Goal: Task Accomplishment & Management: Manage account settings

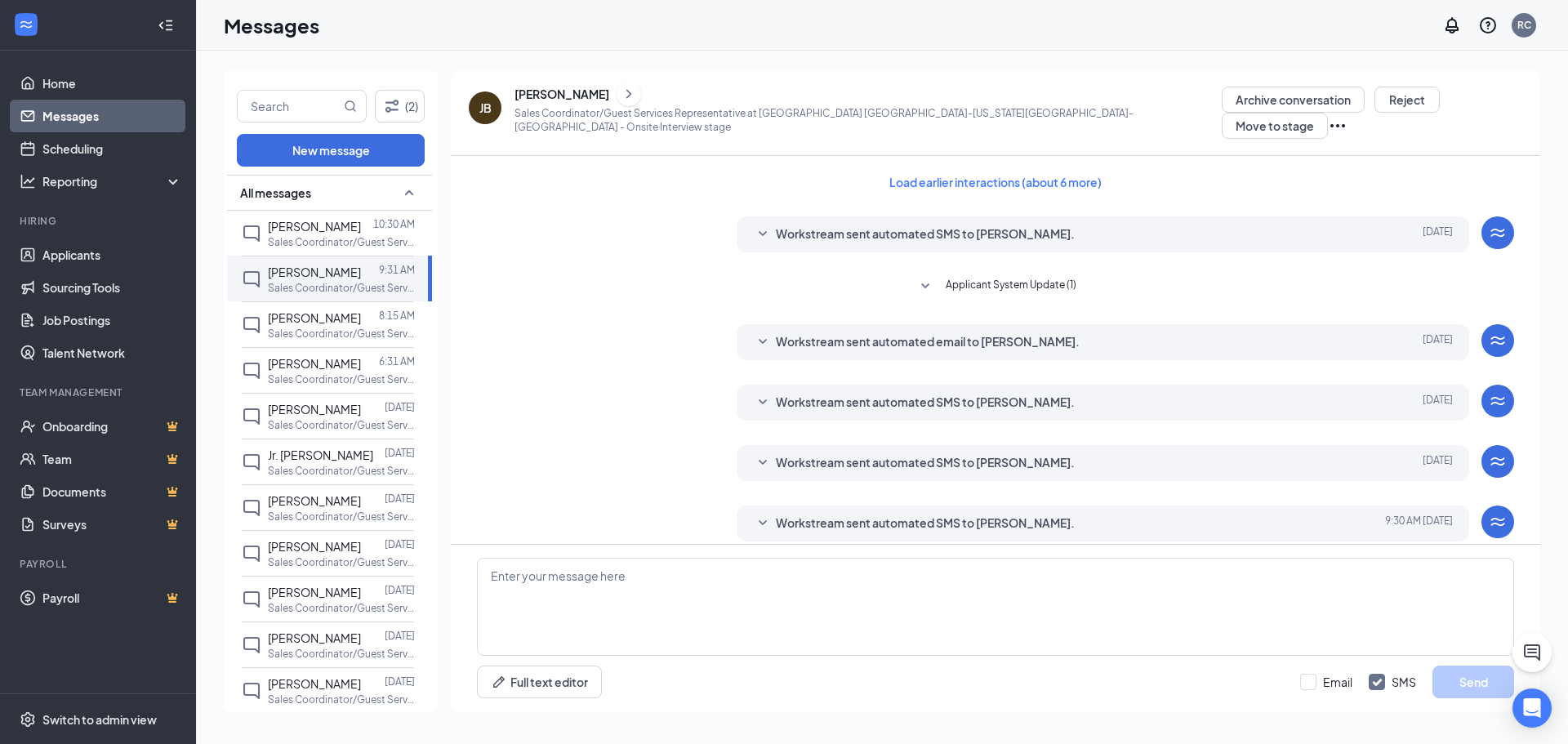
scroll to position [321, 0]
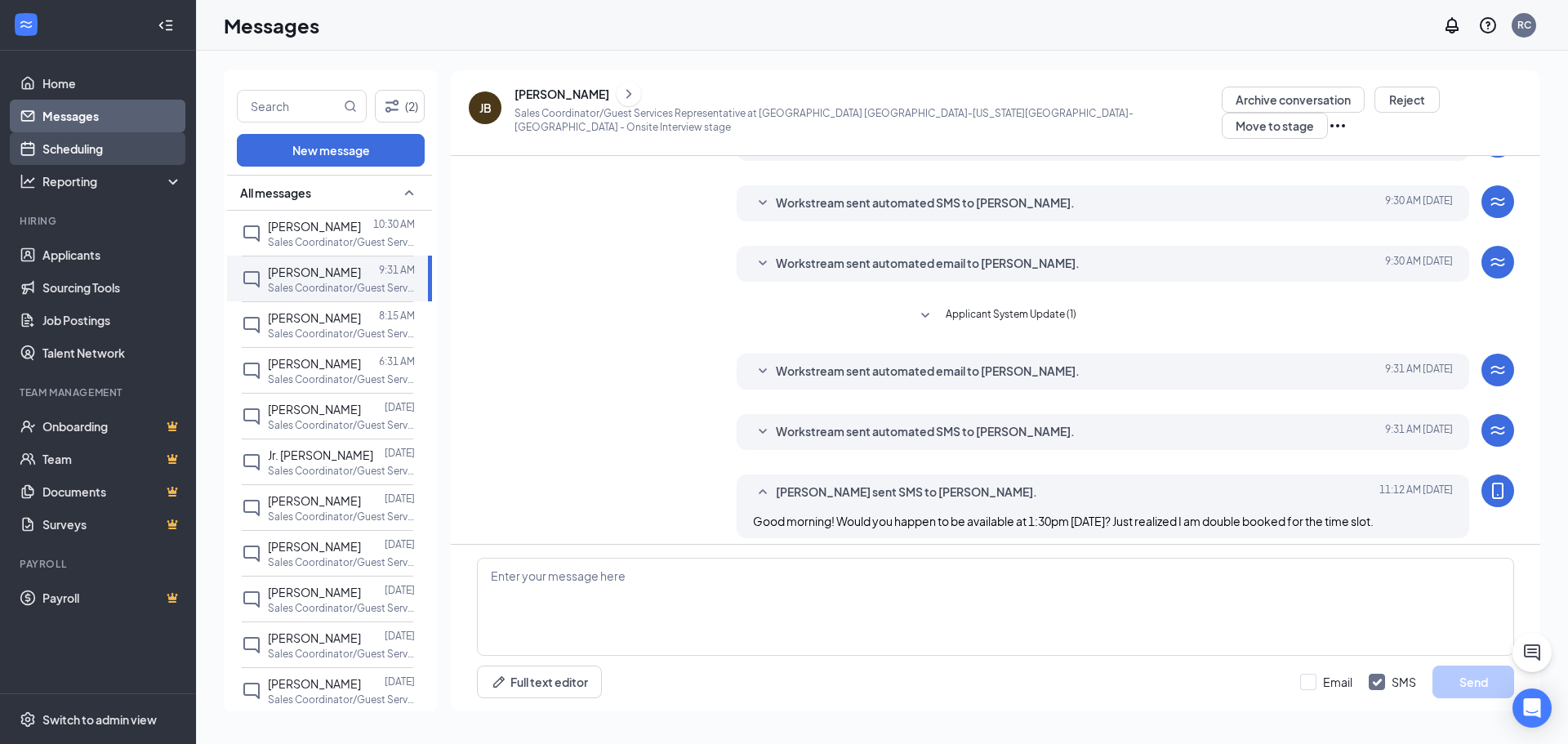
click at [46, 137] on link "Scheduling" at bounding box center [112, 148] width 139 height 32
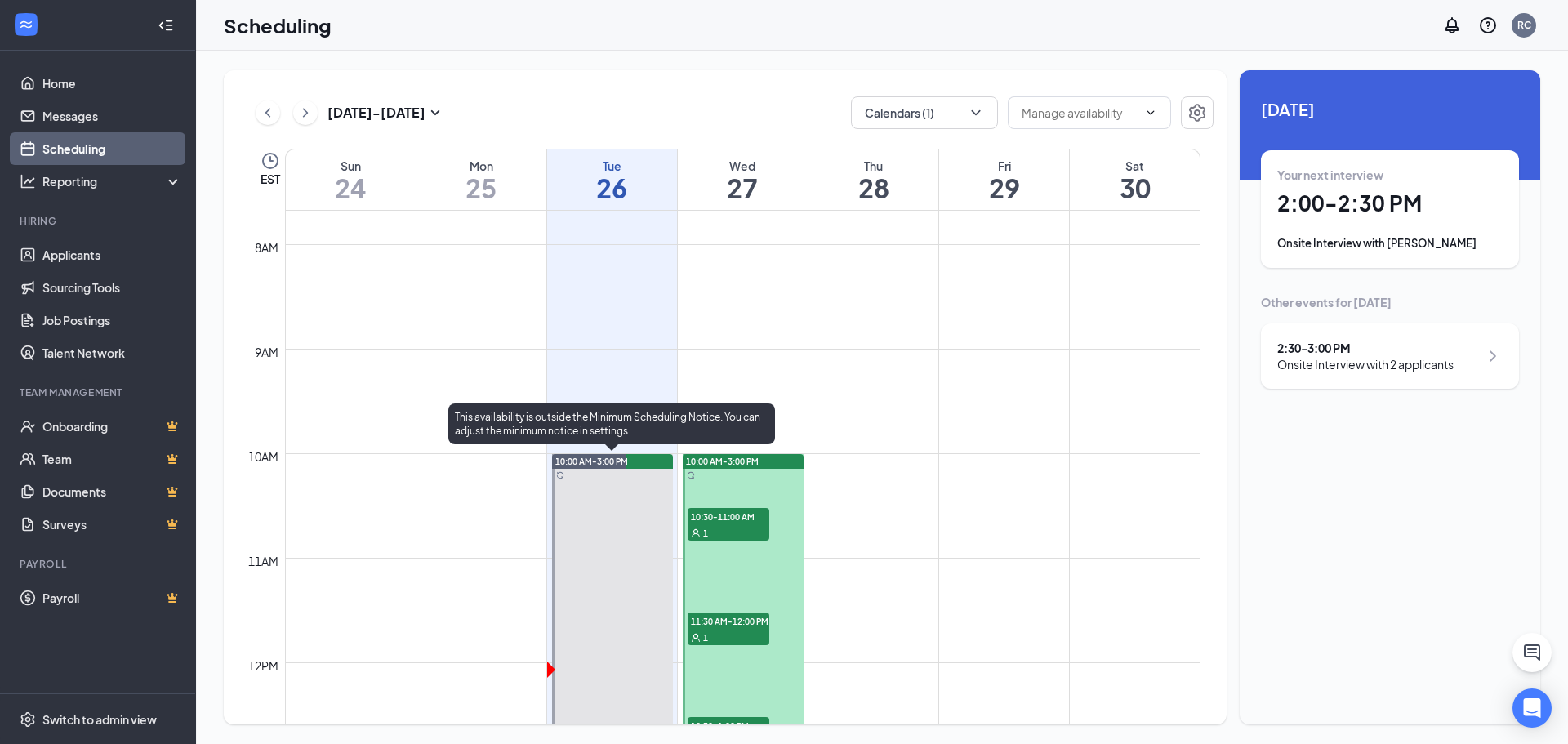
scroll to position [1130, 0]
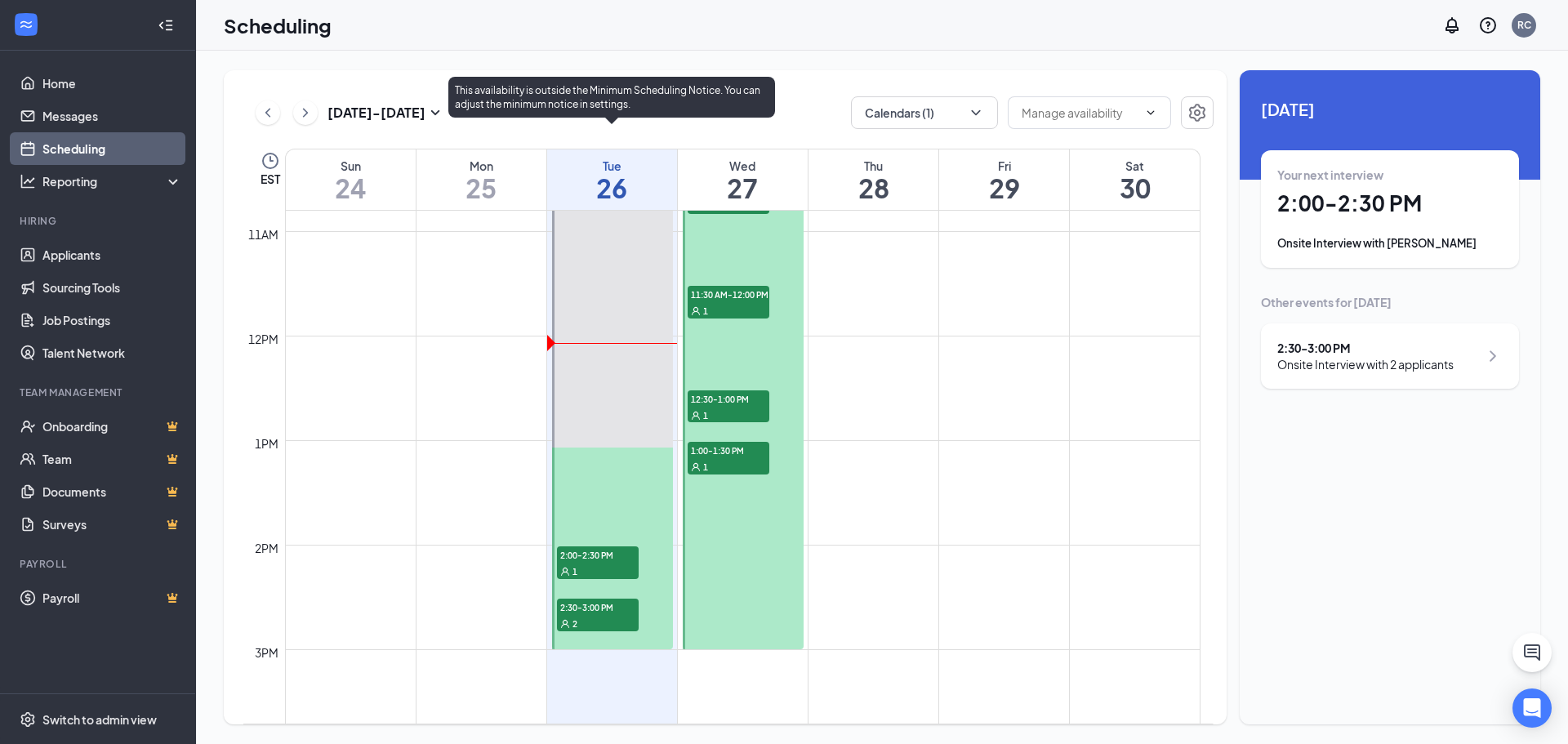
click at [602, 566] on div "1" at bounding box center [598, 570] width 82 height 16
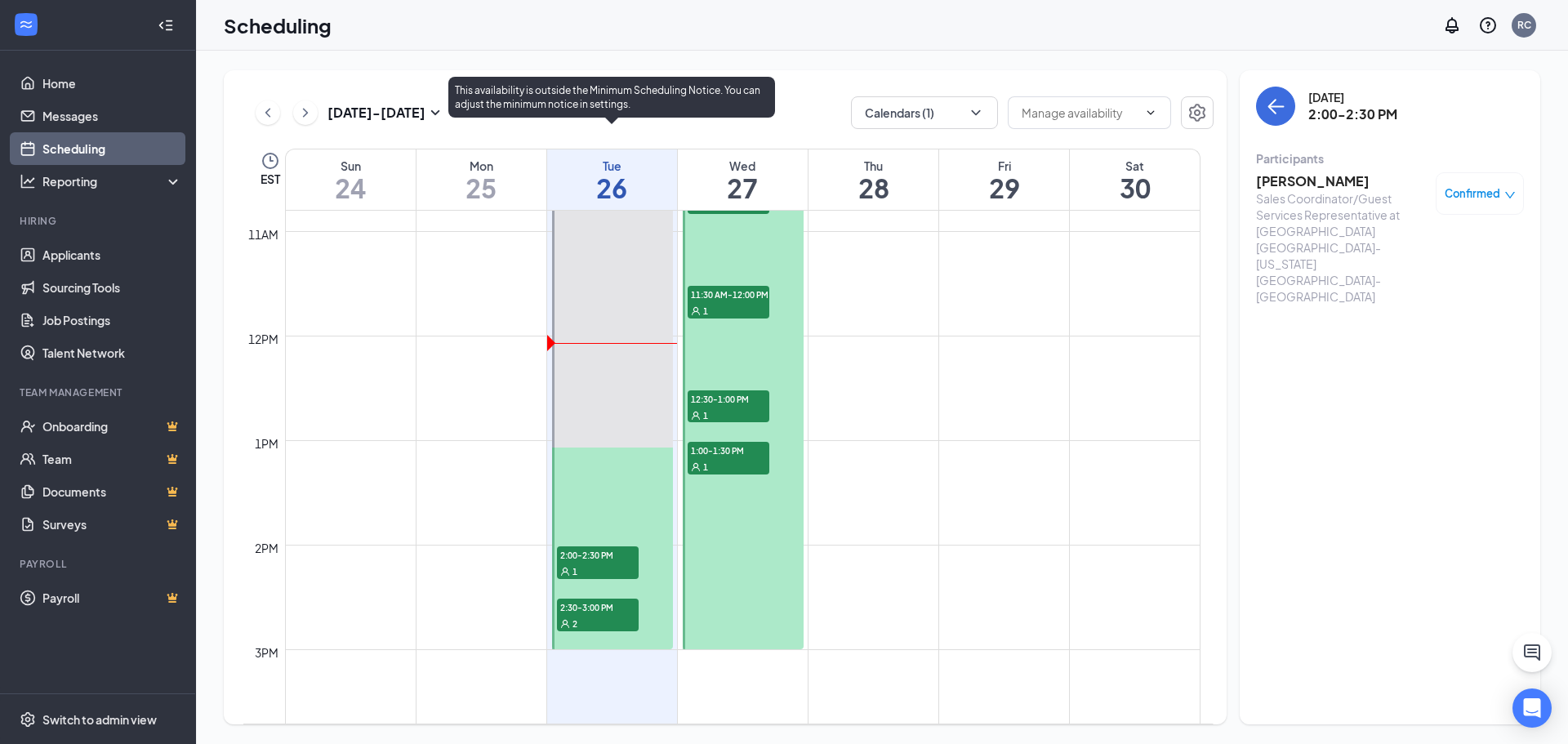
click at [591, 609] on span "2:30-3:00 PM" at bounding box center [598, 606] width 82 height 16
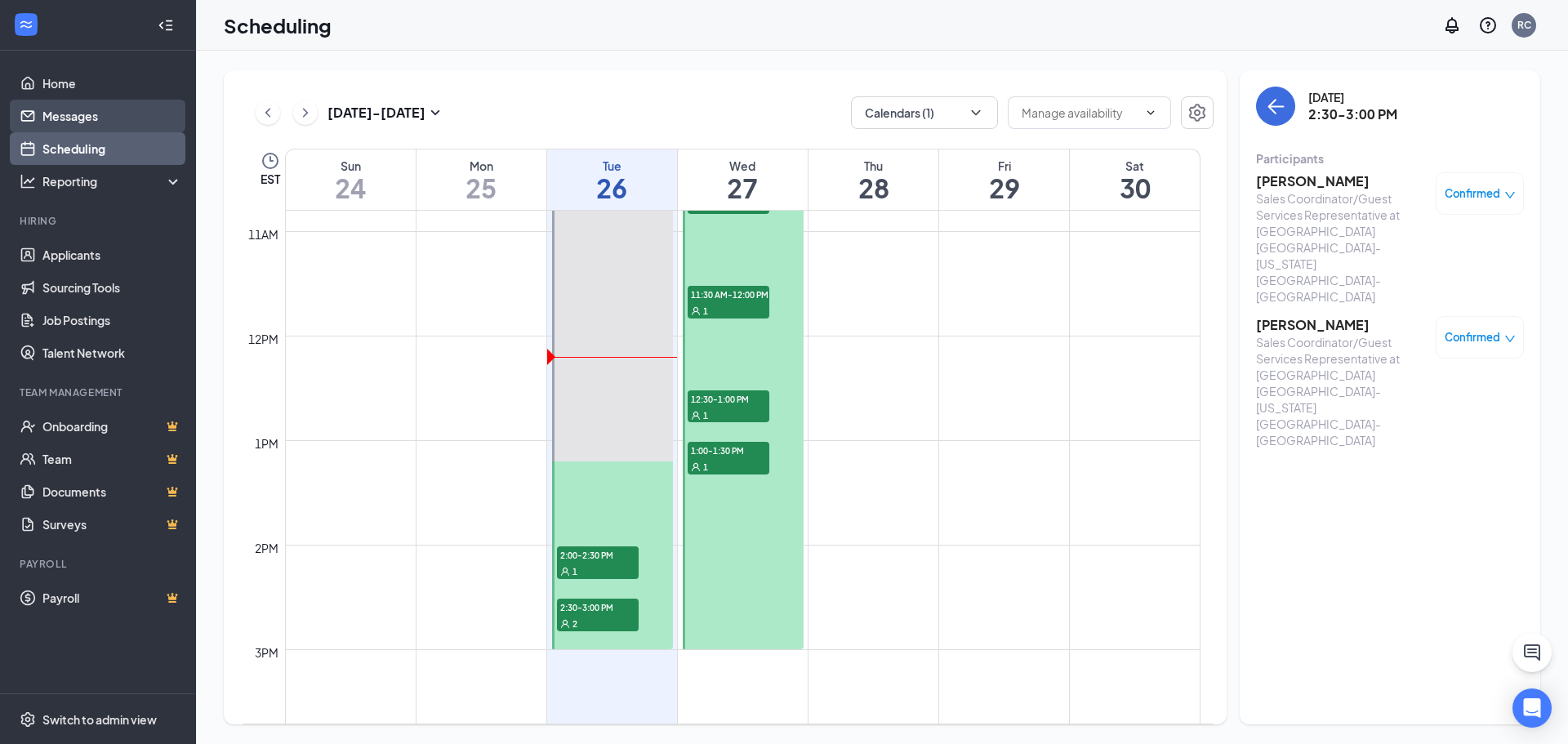
click at [56, 102] on link "Messages" at bounding box center [112, 116] width 139 height 32
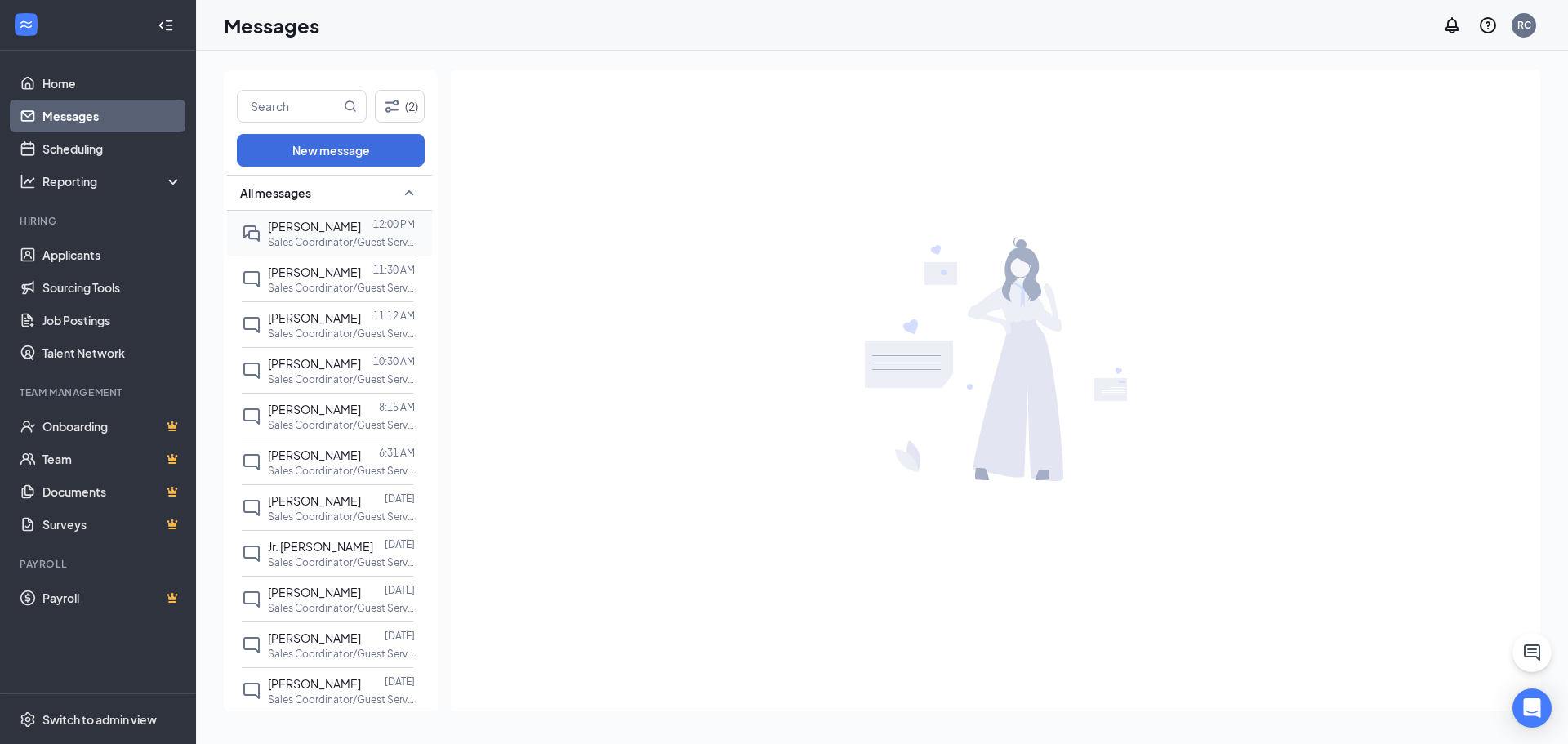
click at [321, 248] on p "Sales Coordinator/Guest Services Representative at [GEOGRAPHIC_DATA] [GEOGRAPHI…" at bounding box center [341, 242] width 147 height 14
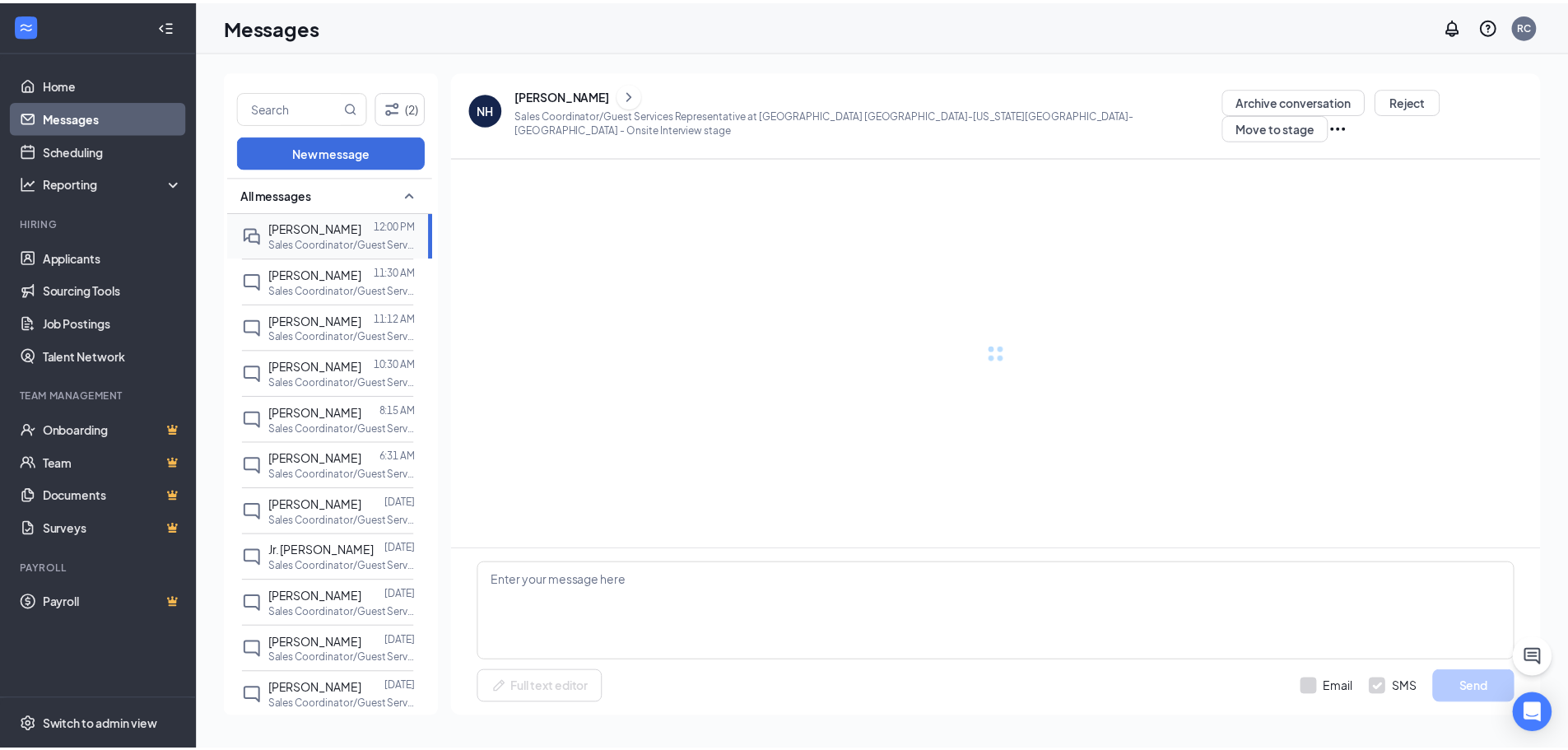
scroll to position [331, 0]
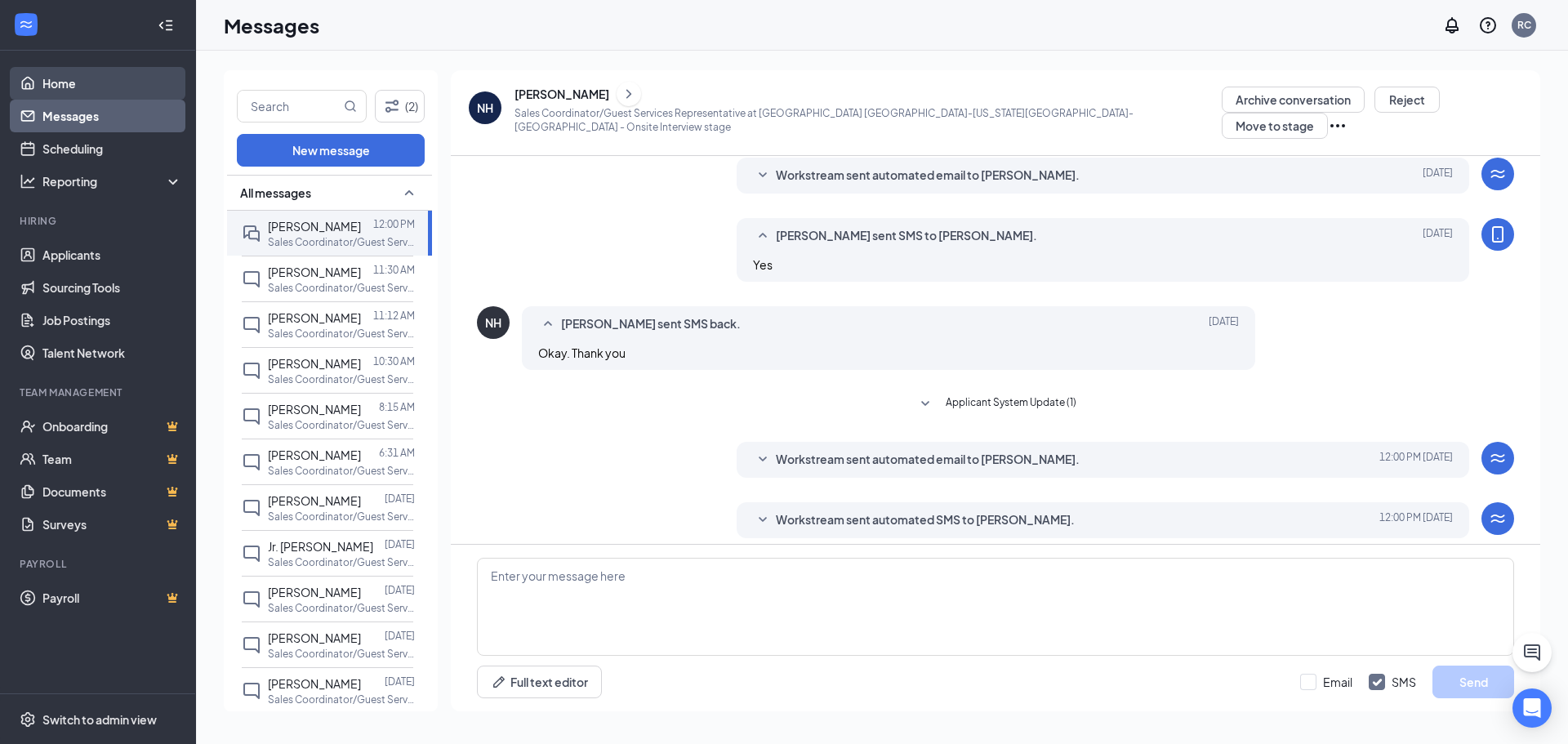
click at [64, 85] on link "Home" at bounding box center [112, 84] width 139 height 32
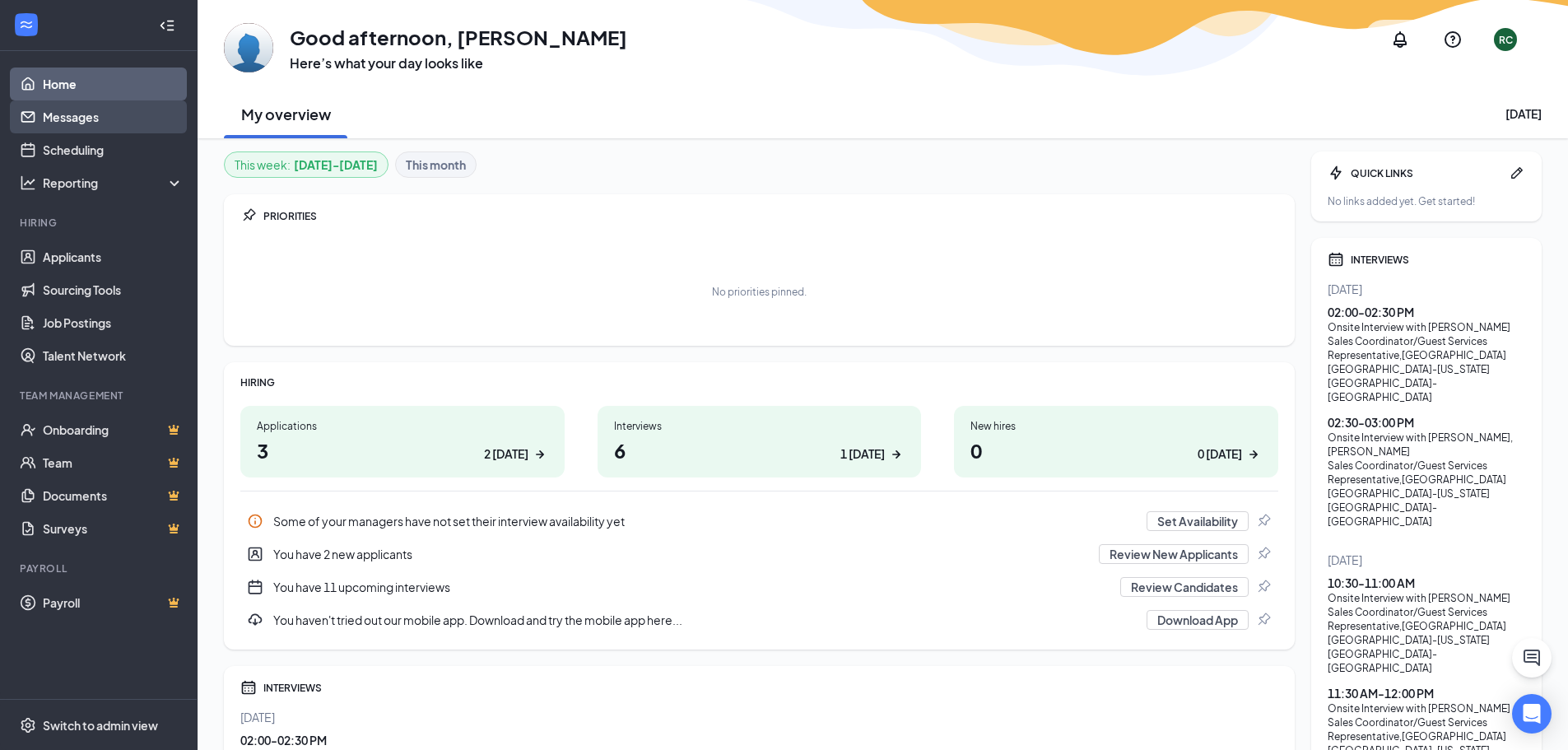
click at [46, 127] on link "Messages" at bounding box center [113, 117] width 141 height 33
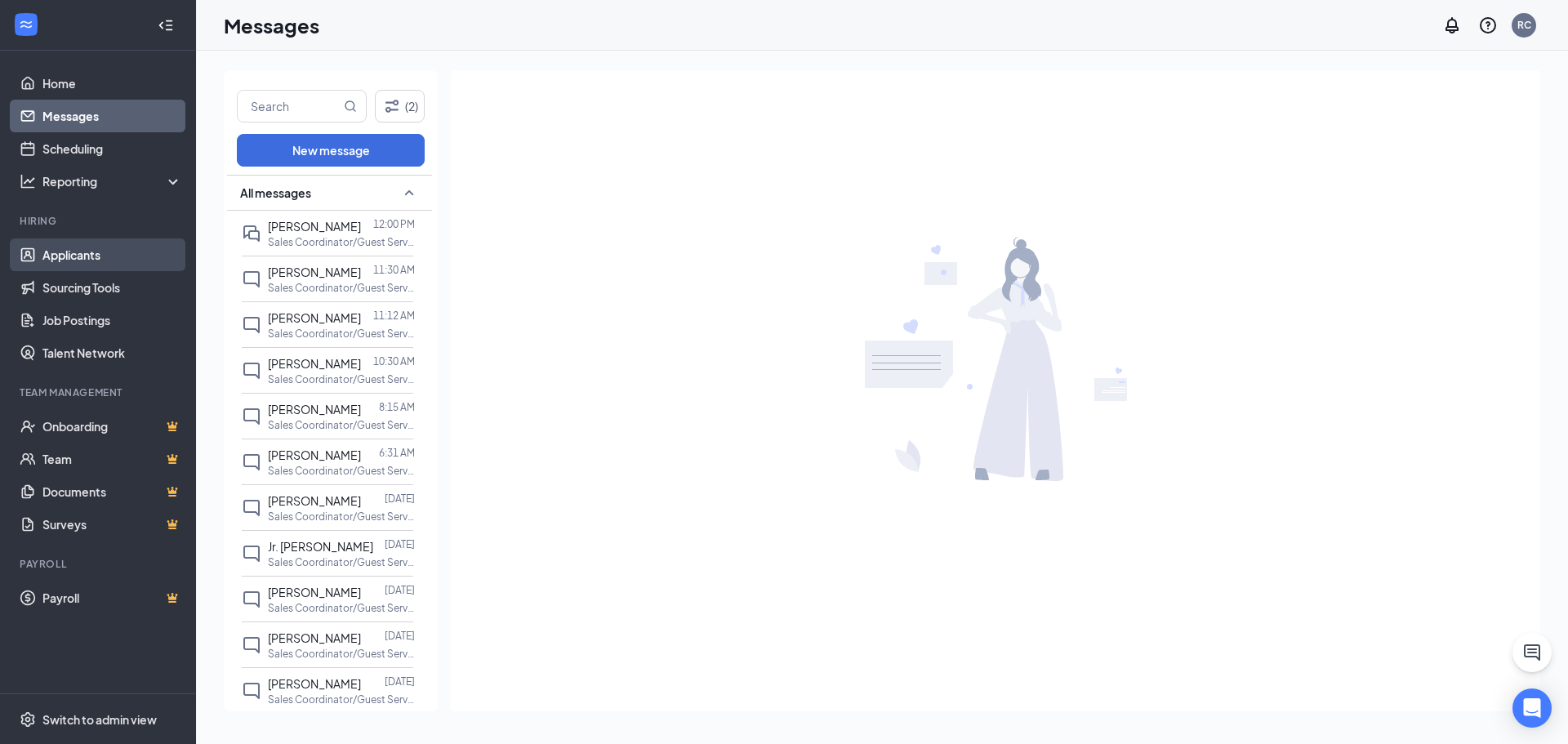
click at [84, 251] on link "Applicants" at bounding box center [112, 254] width 139 height 32
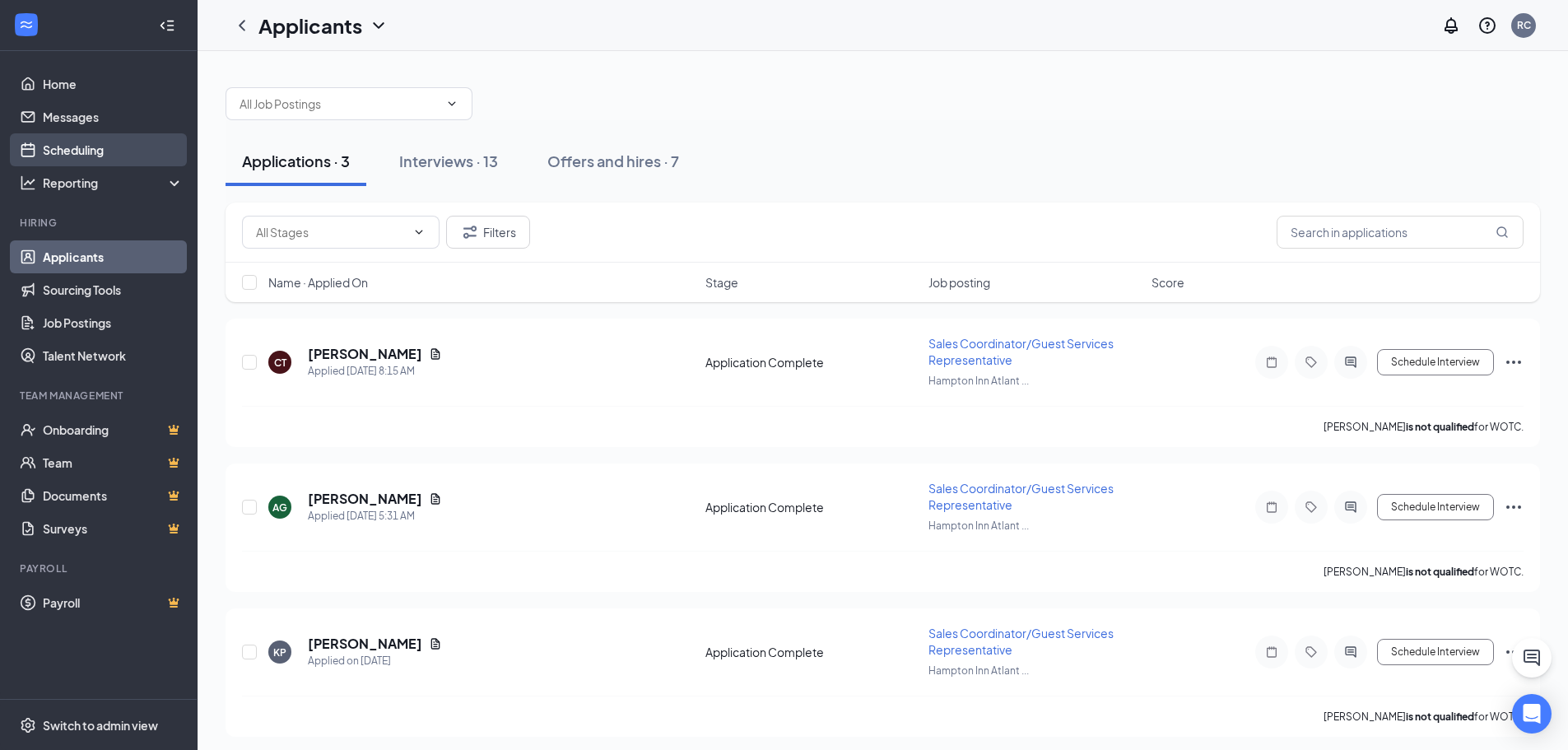
click at [90, 153] on link "Scheduling" at bounding box center [113, 149] width 141 height 33
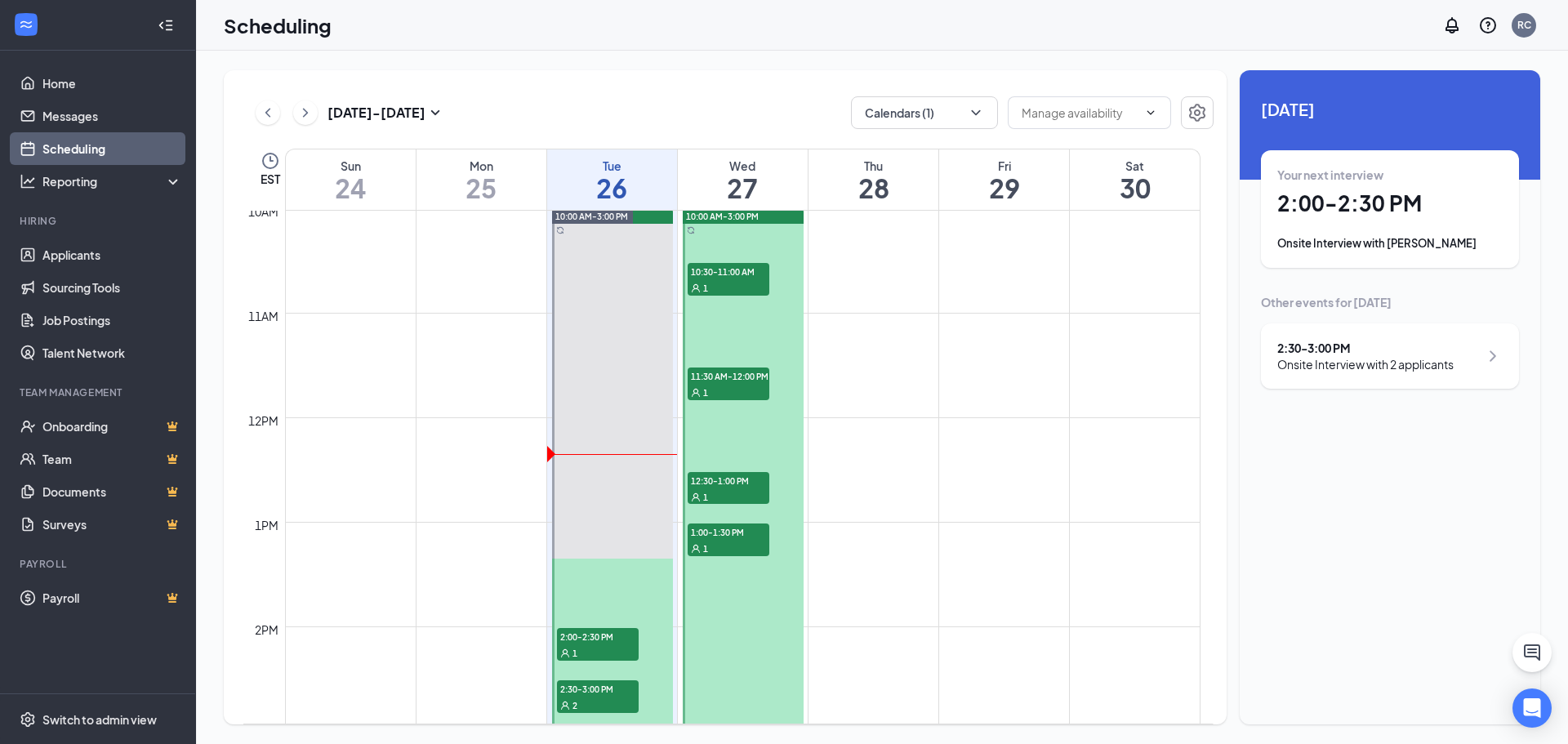
scroll to position [1293, 0]
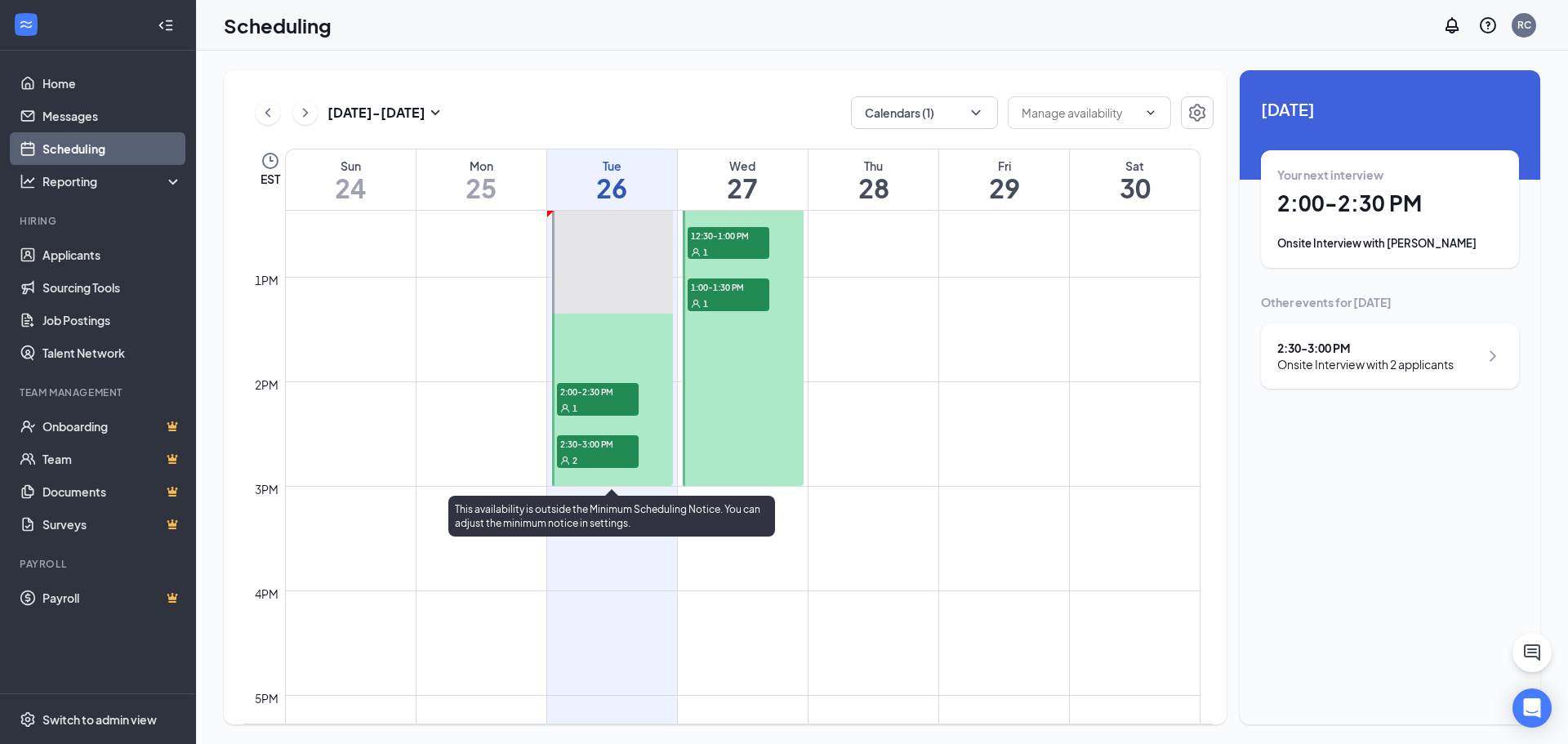
click at [609, 400] on div "1" at bounding box center [598, 407] width 82 height 16
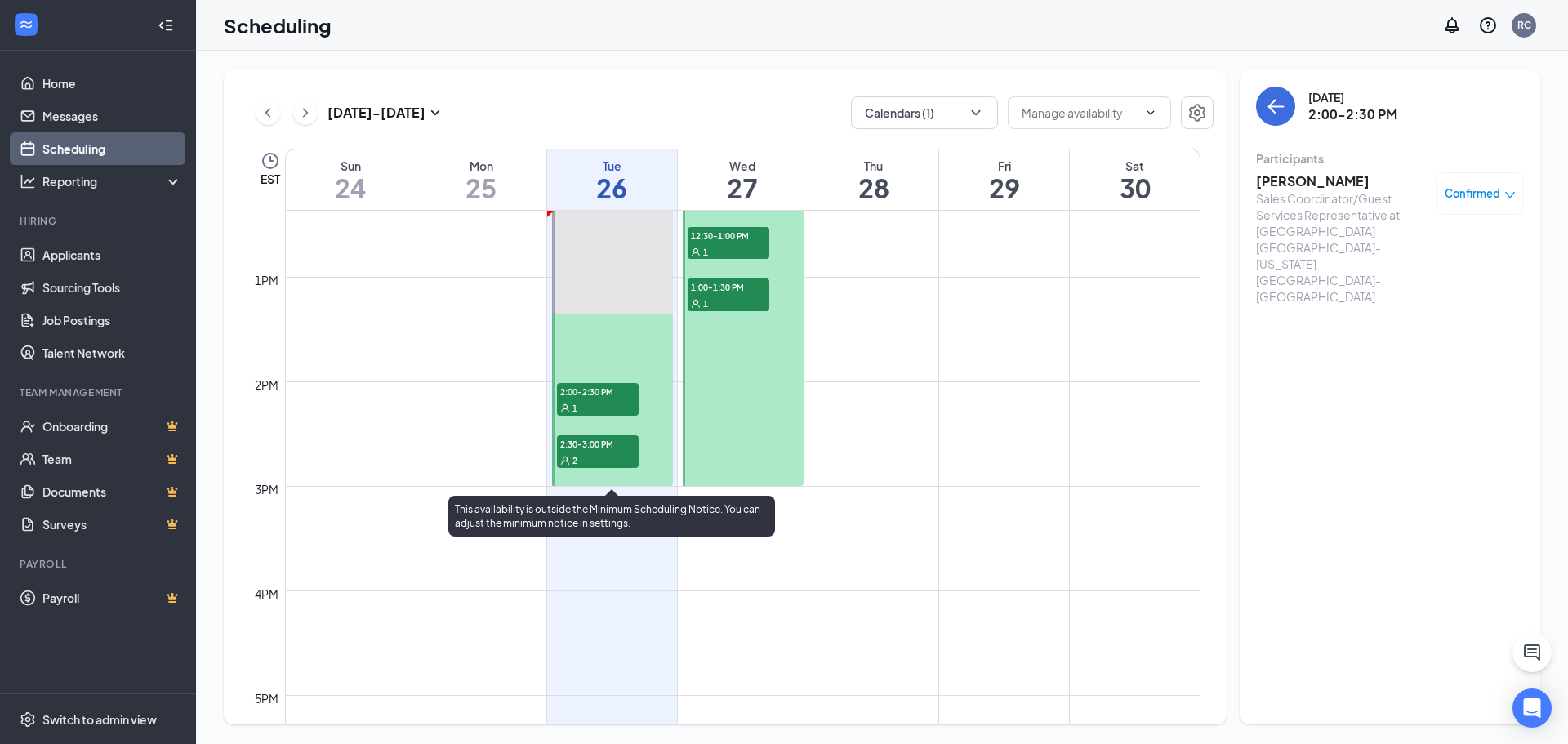
click at [580, 460] on div "2" at bounding box center [598, 459] width 82 height 16
